Goal: Check status: Check status

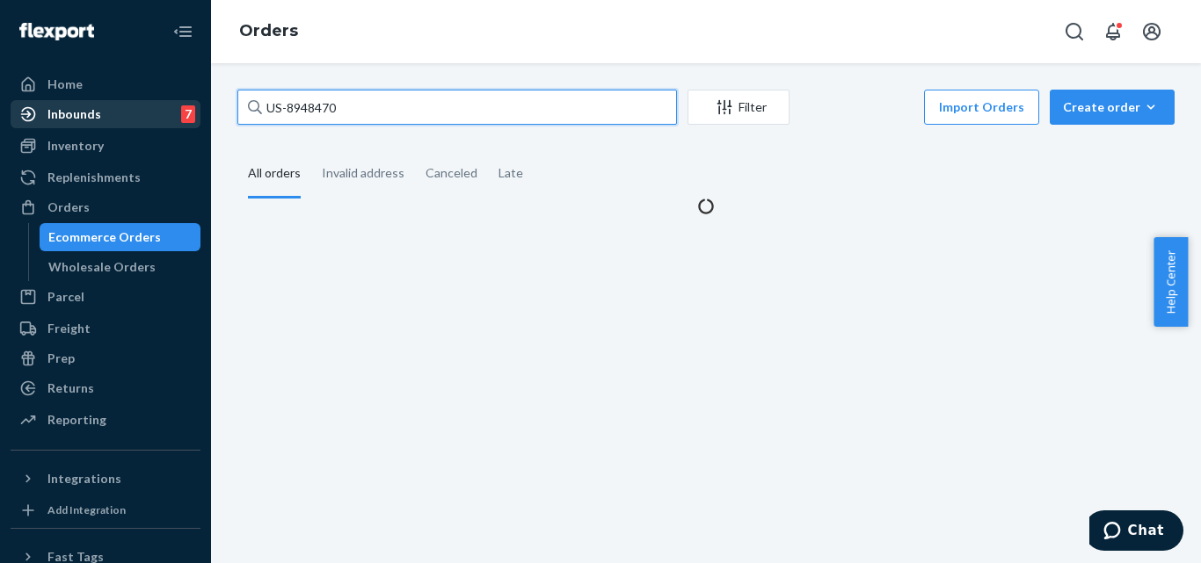
drag, startPoint x: 164, startPoint y: 114, endPoint x: 33, endPoint y: 119, distance: 131.0
click at [33, 119] on div "Home Inbounds 7 Shipping Plans Problems 7 Inventory Products Replenishments Ord…" at bounding box center [600, 281] width 1201 height 563
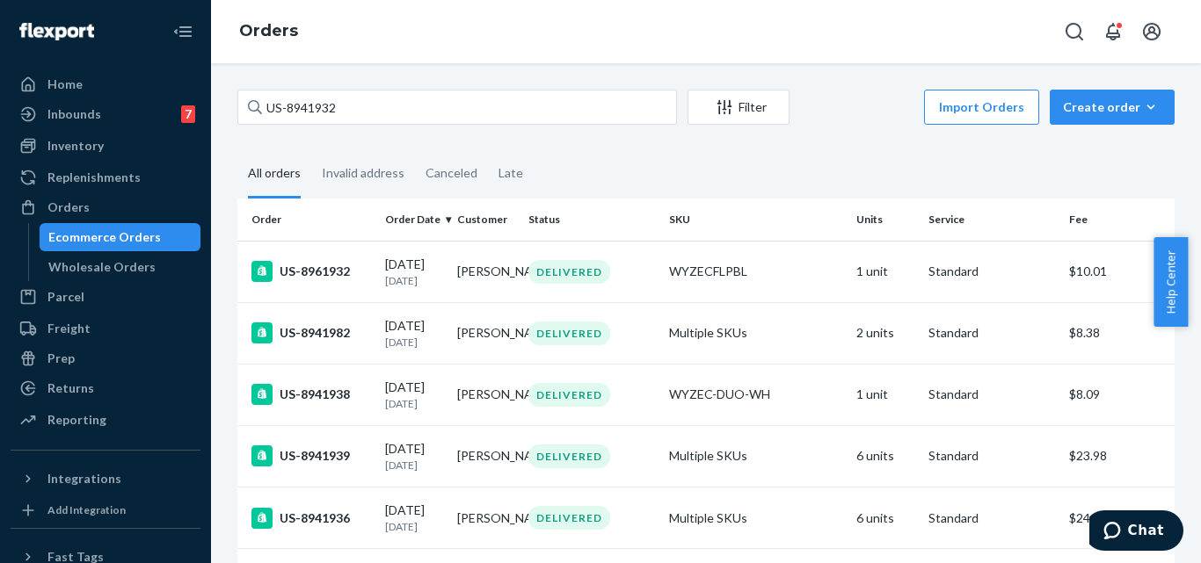
click at [408, 27] on div "Orders" at bounding box center [706, 31] width 990 height 63
click at [516, 65] on div "US-8941932 Filter Import Orders Create order Ecommerce order Removal order All …" at bounding box center [706, 313] width 990 height 500
drag, startPoint x: 166, startPoint y: 235, endPoint x: 353, endPoint y: 163, distance: 200.6
click at [165, 235] on div "Ecommerce Orders" at bounding box center [120, 237] width 158 height 25
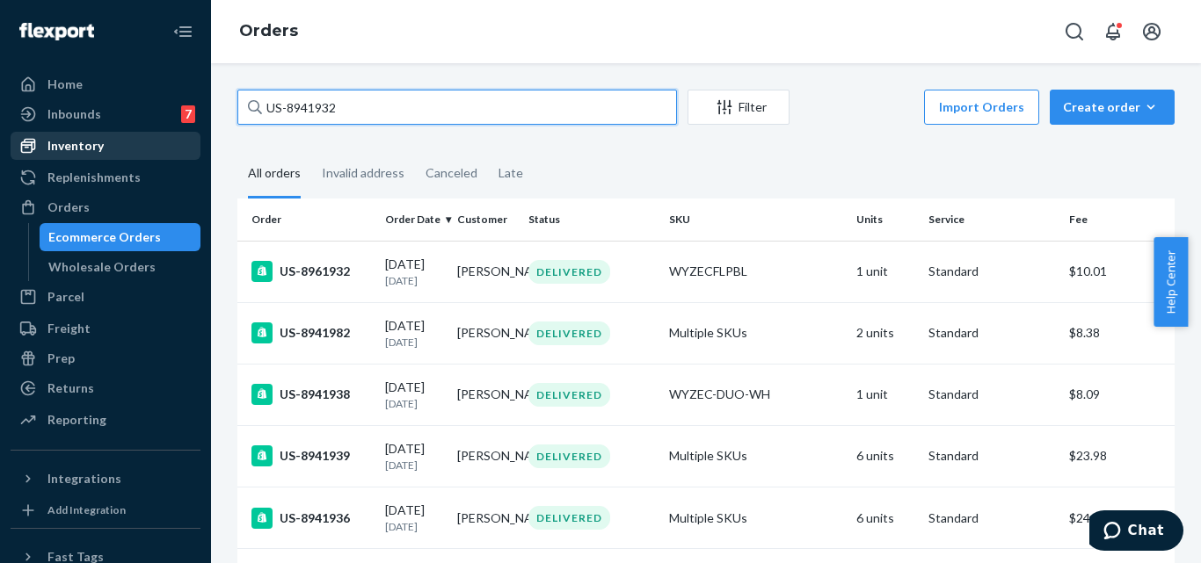
drag, startPoint x: 195, startPoint y: 122, endPoint x: 65, endPoint y: 134, distance: 130.7
click at [66, 134] on div "Home Inbounds 7 Shipping Plans Problems 7 Inventory Products Replenishments Ord…" at bounding box center [600, 281] width 1201 height 563
paste input "65808 Complete"
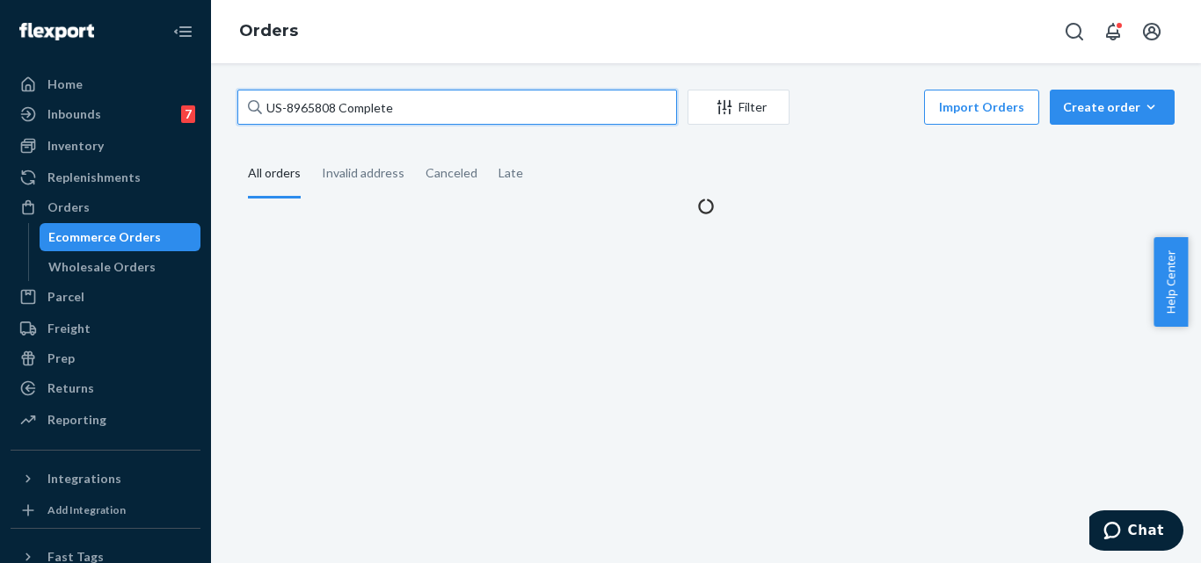
click at [337, 108] on input "US-8965808 Complete" at bounding box center [456, 107] width 439 height 35
type input "US-8965808"
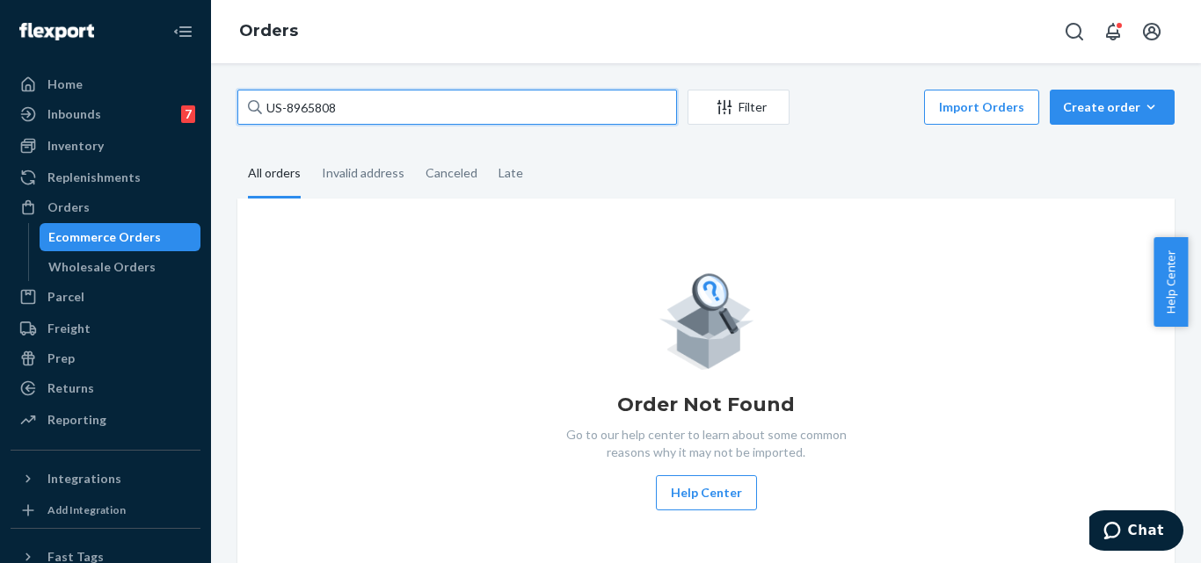
click at [374, 109] on input "US-8965808" at bounding box center [456, 107] width 439 height 35
drag, startPoint x: 376, startPoint y: 108, endPoint x: 229, endPoint y: 103, distance: 147.8
click at [229, 102] on div "US-8965808 Filter Import Orders Create order Ecommerce order Removal order All …" at bounding box center [705, 335] width 963 height 491
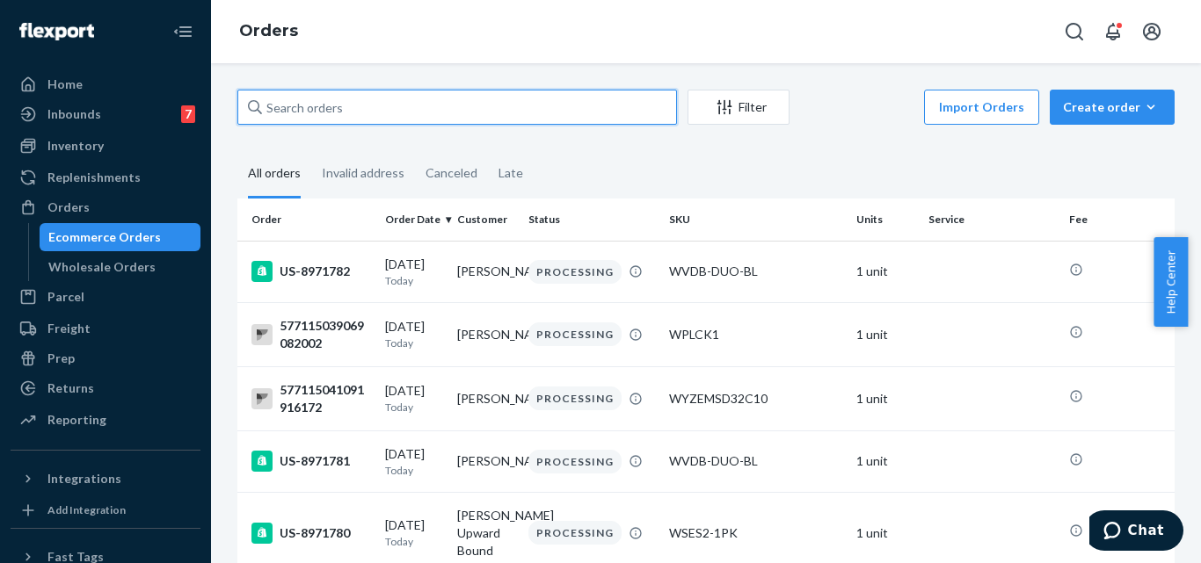
paste input "US-8965808"
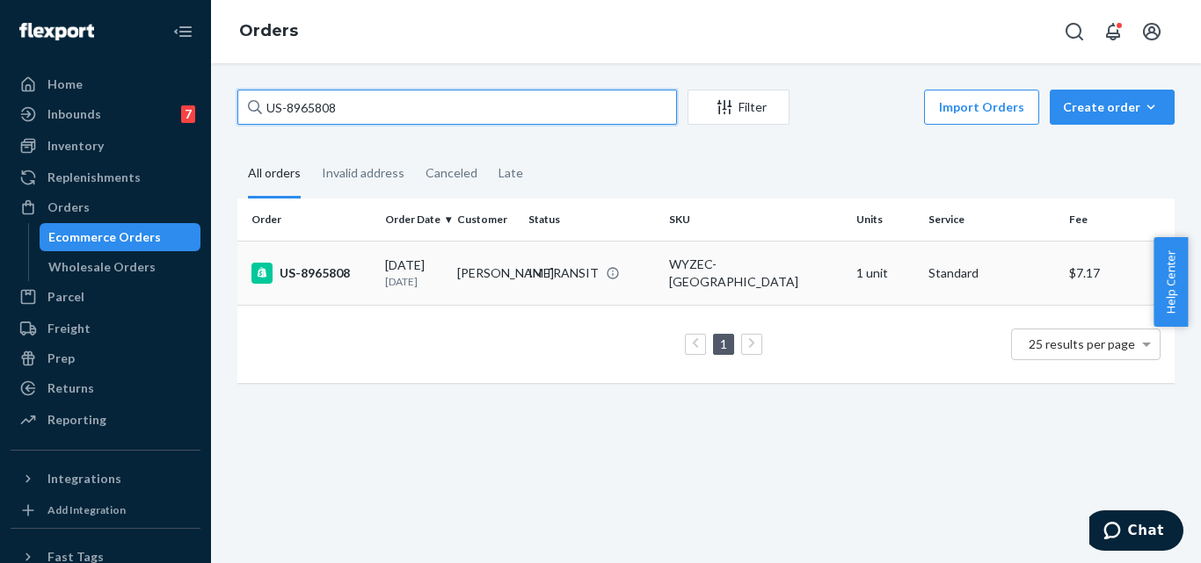
type input "US-8965808"
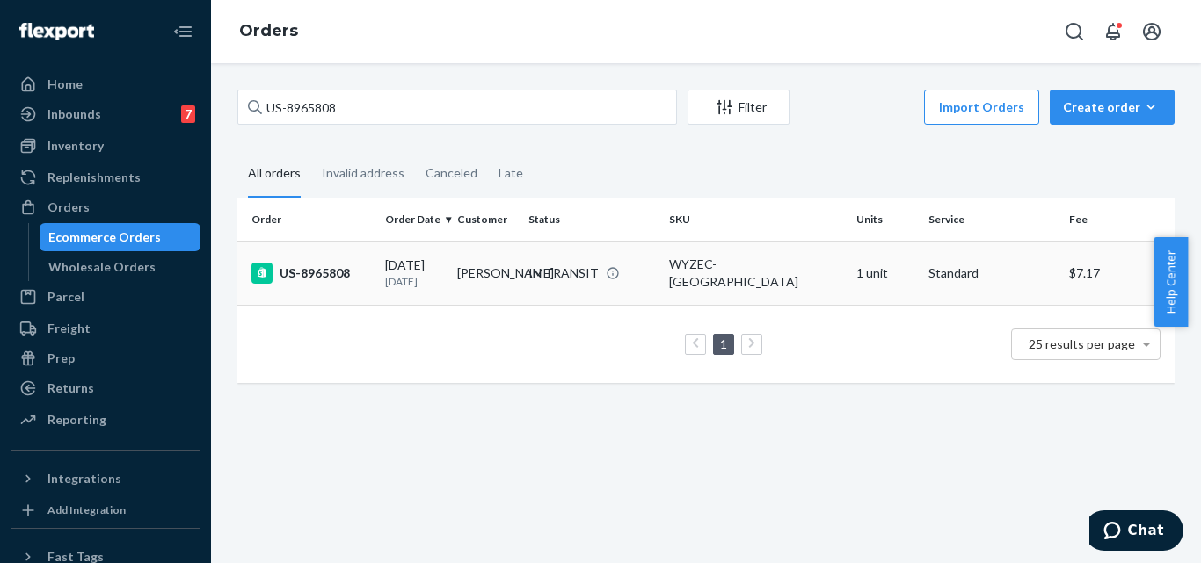
click at [321, 270] on div "US-8965808" at bounding box center [311, 273] width 120 height 21
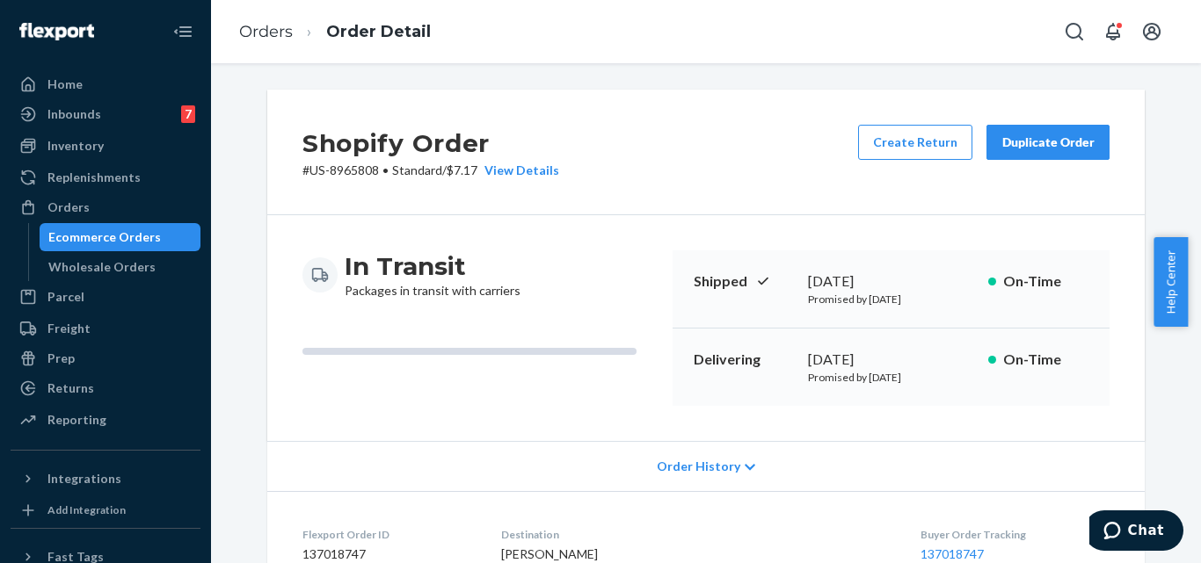
click at [527, 84] on div "Shopify Order # US-8965808 • Standard / $7.17 View Details Create Return Duplic…" at bounding box center [706, 313] width 990 height 500
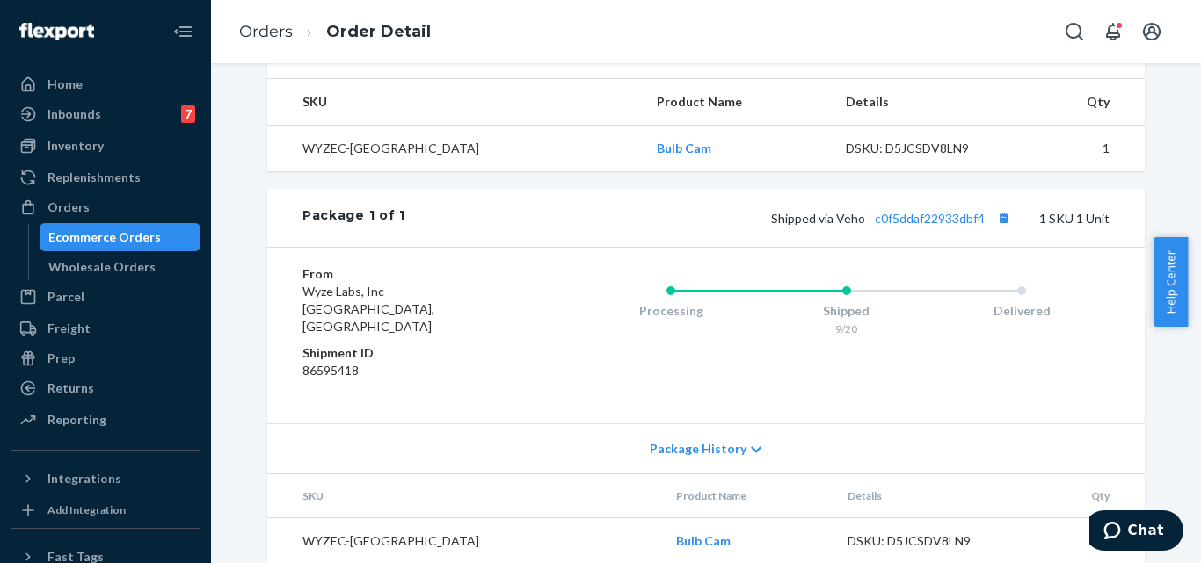
scroll to position [602, 0]
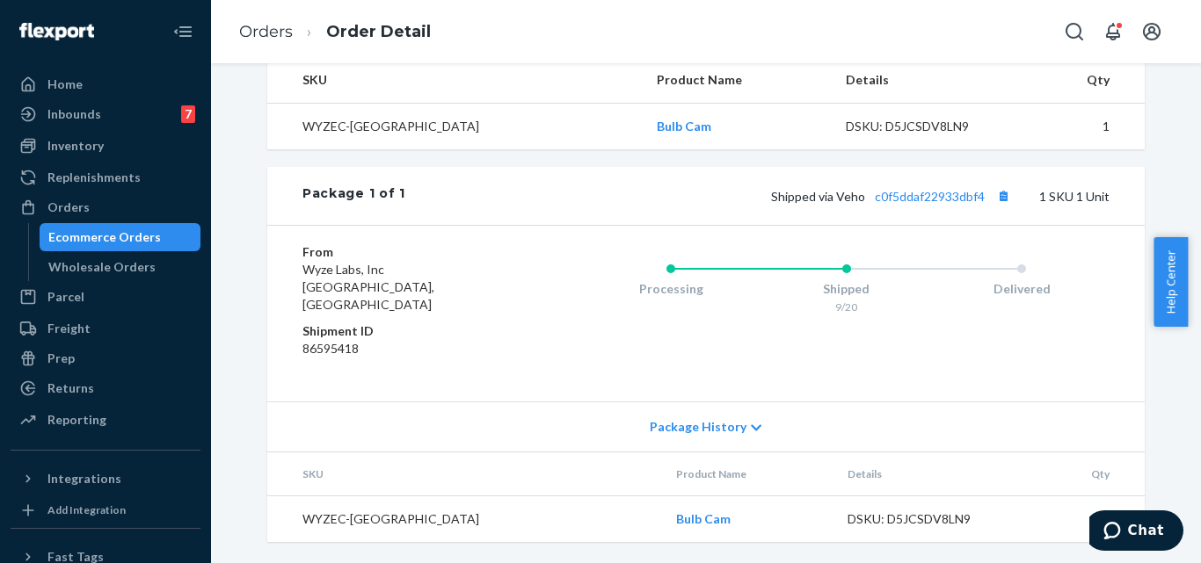
click at [449, 84] on th "SKU" at bounding box center [454, 80] width 375 height 47
click at [909, 204] on link "c0f5ddaf22933dbf4" at bounding box center [930, 196] width 110 height 15
